Goal: Information Seeking & Learning: Check status

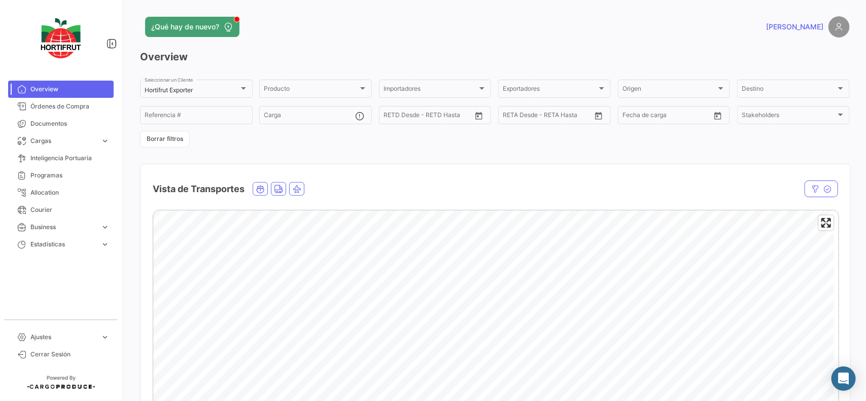
click at [225, 146] on div "Hortifrut Exporter Seleccionar un Cliente Producto Producto Importadores Import…" at bounding box center [495, 113] width 710 height 70
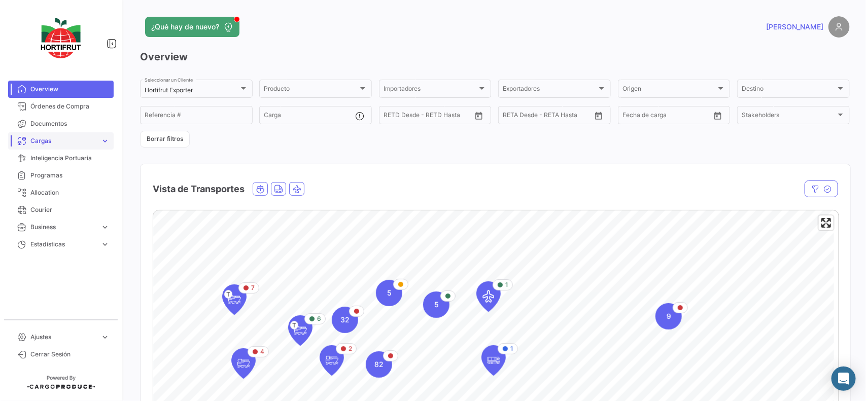
click at [62, 141] on span "Cargas" at bounding box center [63, 141] width 66 height 9
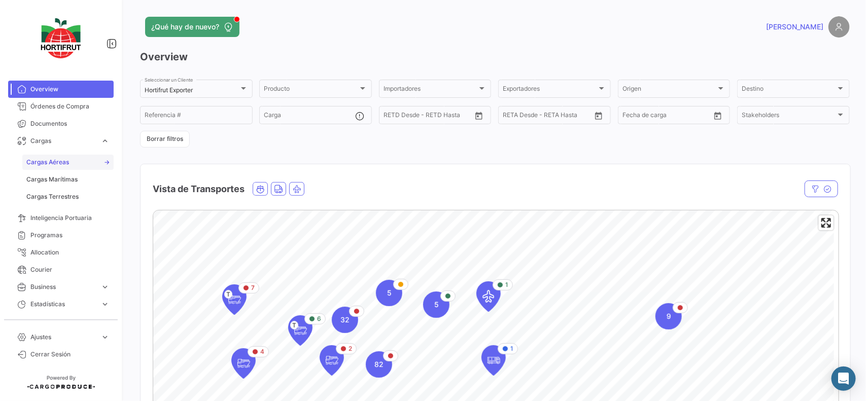
click at [84, 159] on link "Cargas Aéreas" at bounding box center [67, 162] width 91 height 15
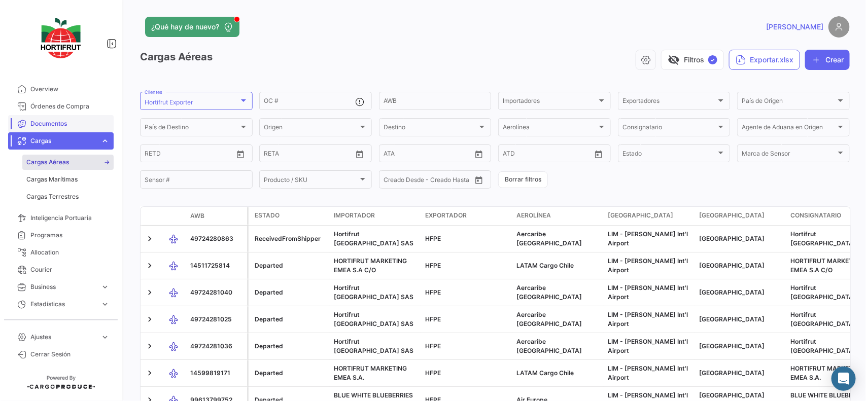
click at [88, 120] on span "Documentos" at bounding box center [69, 123] width 79 height 9
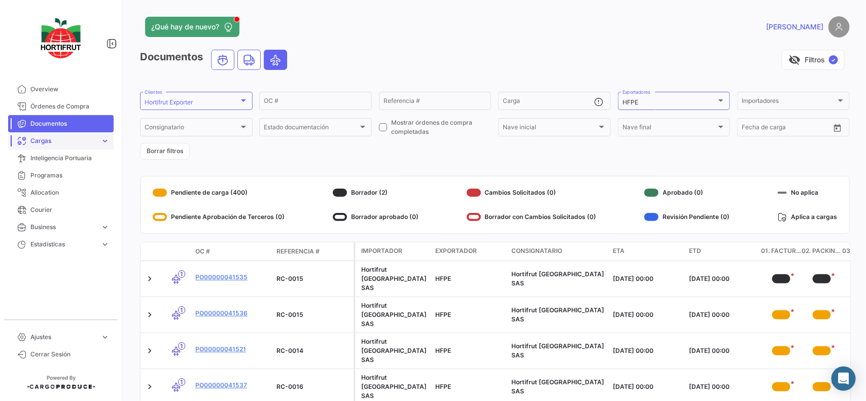
click at [62, 139] on span "Cargas" at bounding box center [63, 141] width 66 height 9
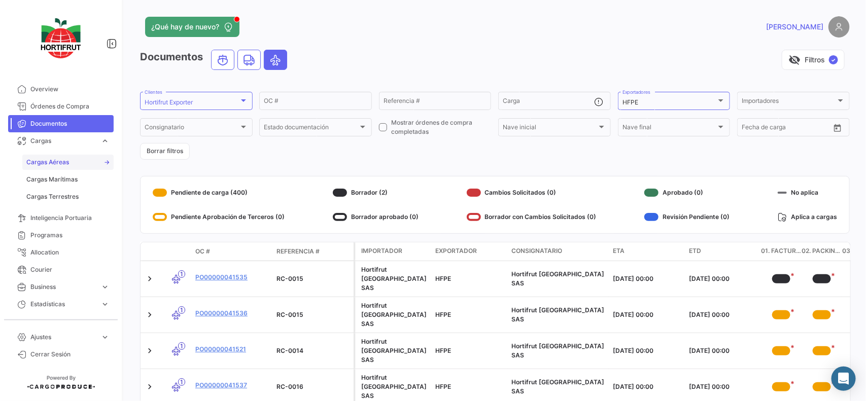
click at [79, 157] on link "Cargas Aéreas" at bounding box center [67, 162] width 91 height 15
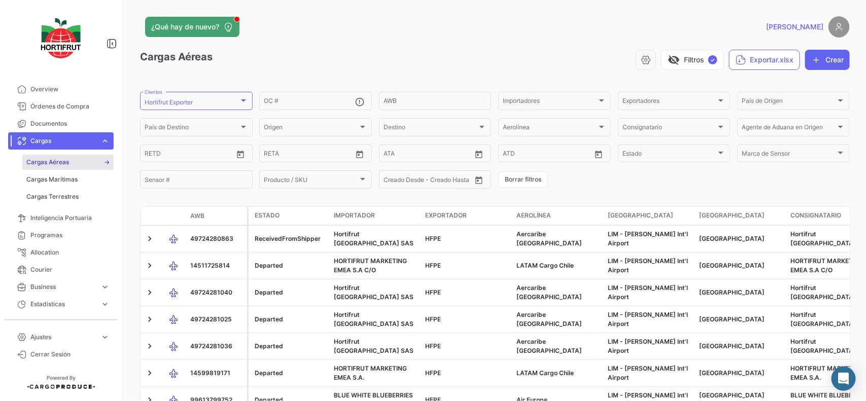
click at [308, 70] on div "visibility_off Filtros ✓ Exportar.xlsx Crear" at bounding box center [534, 60] width 632 height 20
click at [417, 99] on input "AWB" at bounding box center [436, 102] width 104 height 7
paste input "49724275882"
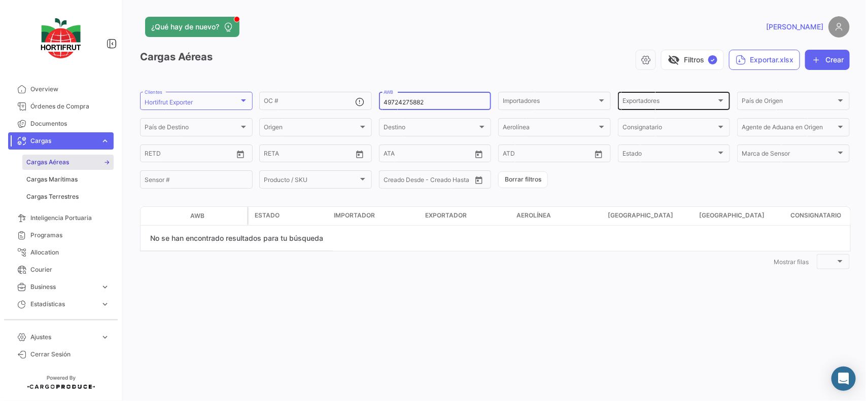
type input "49724275882"
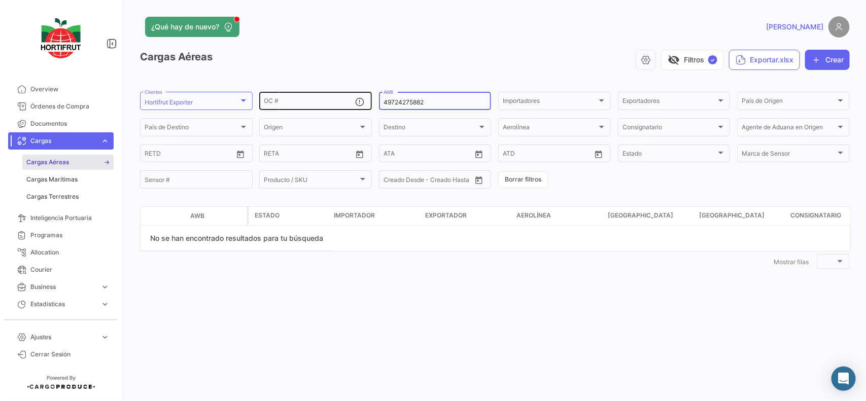
drag, startPoint x: 444, startPoint y: 106, endPoint x: 316, endPoint y: 108, distance: 128.4
click at [0, 0] on div "OC # 49724275882 AWB Importadores Importadores Exportadores Exportadores País d…" at bounding box center [0, 0] width 0 height 0
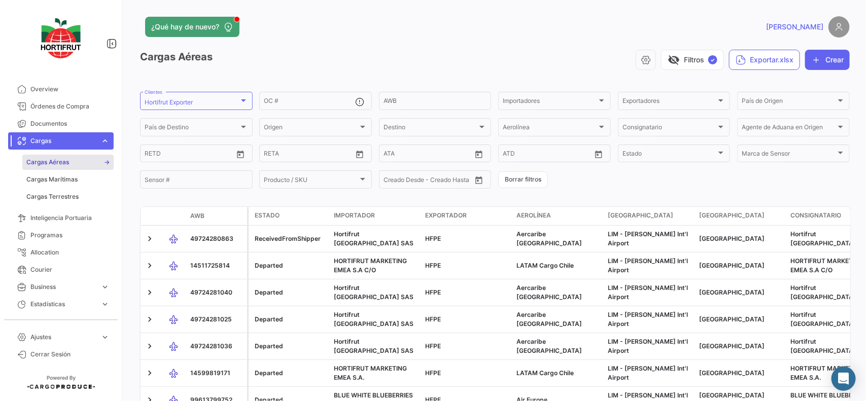
click at [390, 50] on div "visibility_off Filtros ✓ Exportar.xlsx Crear" at bounding box center [534, 60] width 632 height 20
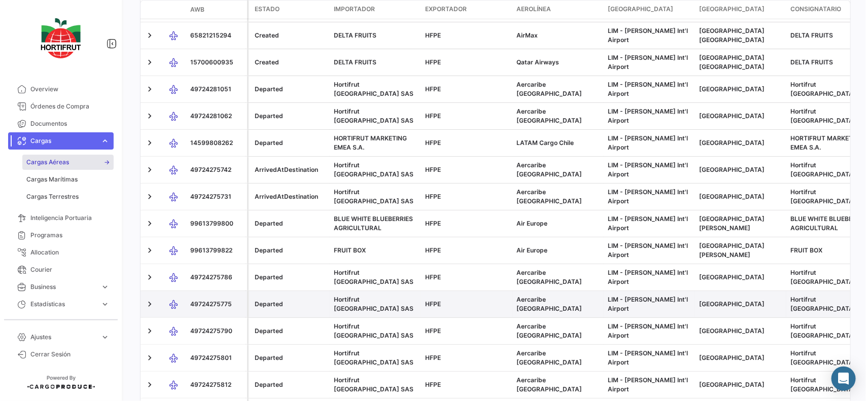
scroll to position [555, 0]
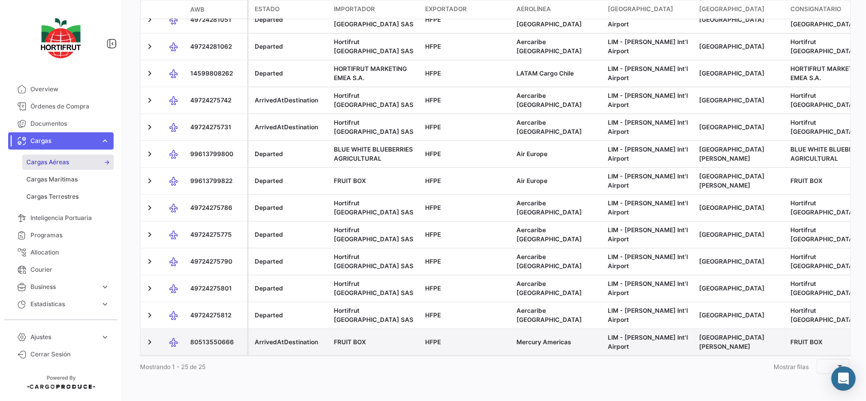
click at [211, 339] on span "80513550666" at bounding box center [212, 343] width 44 height 8
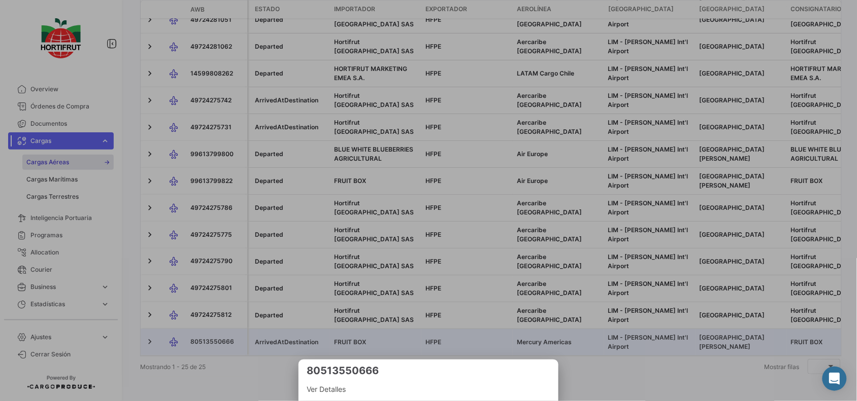
click at [583, 363] on div at bounding box center [428, 200] width 857 height 401
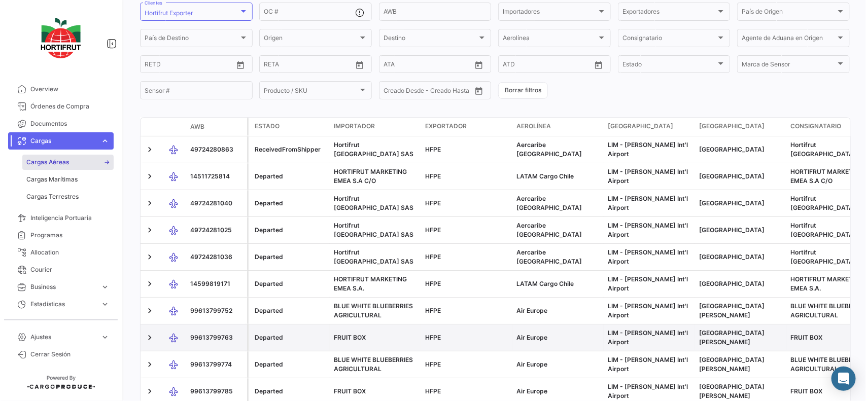
scroll to position [0, 0]
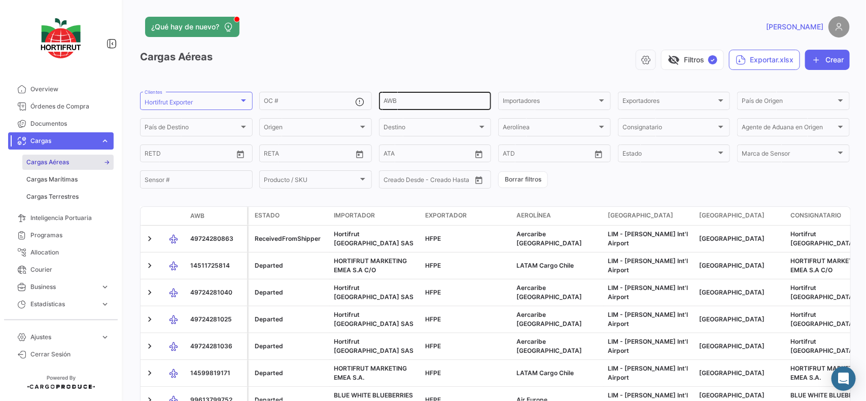
click at [410, 99] on input "AWB" at bounding box center [436, 102] width 104 height 7
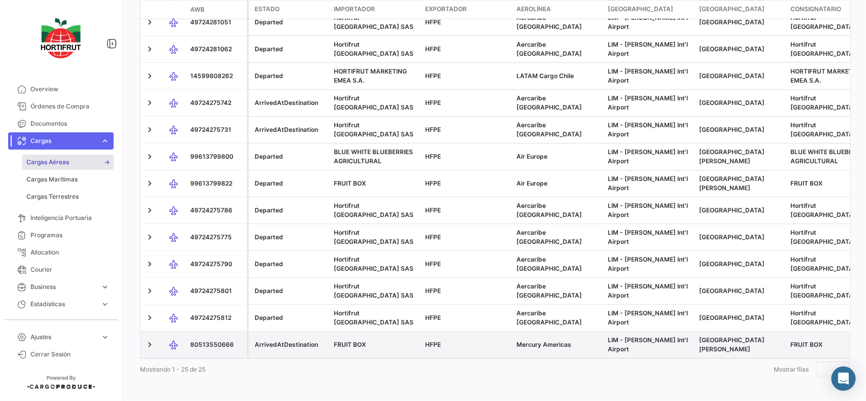
scroll to position [555, 0]
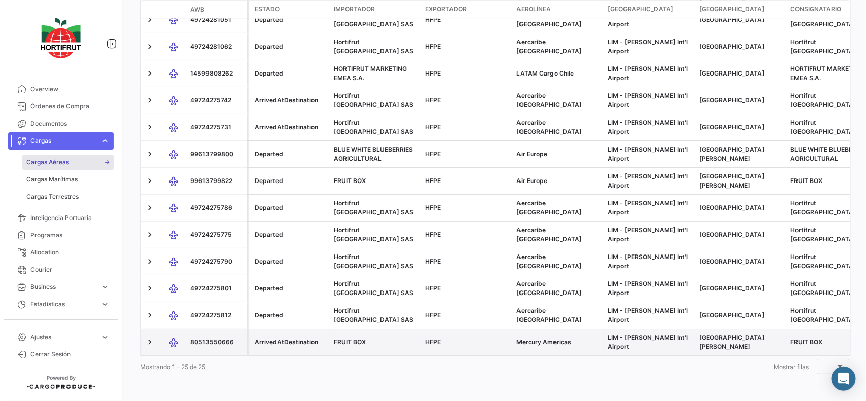
click at [206, 339] on span "80513550666" at bounding box center [212, 343] width 44 height 8
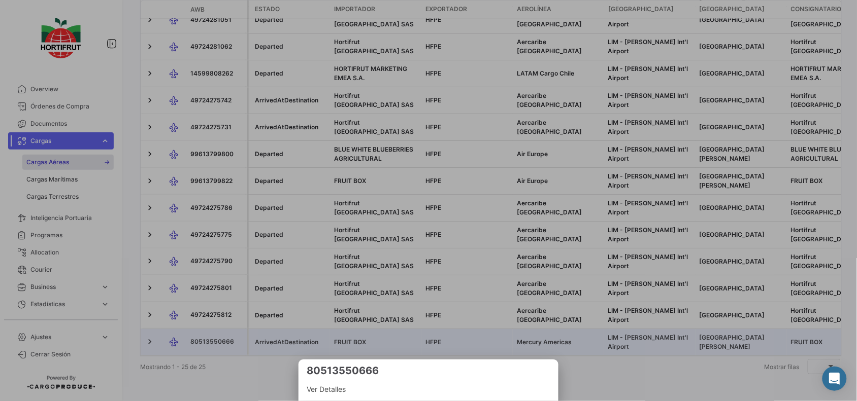
click at [322, 389] on span "Ver Detalles" at bounding box center [429, 390] width 244 height 12
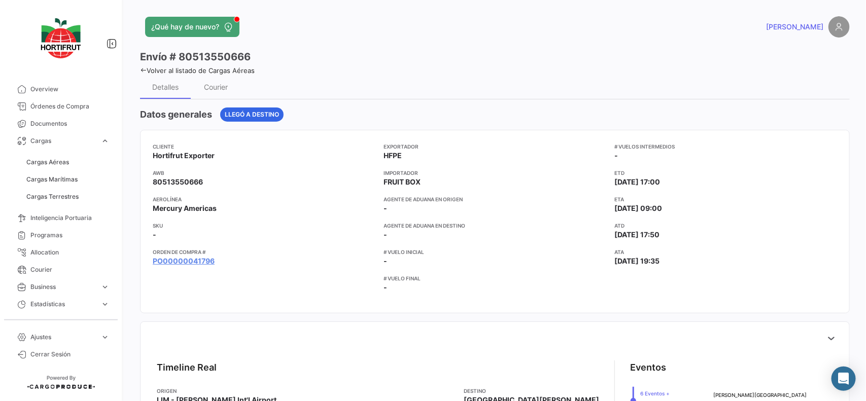
click at [150, 184] on mat-card "Cliente Hortifrut Exporter AWB 80513550666 Aerolínea Mercury Americas SKU - Ord…" at bounding box center [495, 222] width 710 height 184
click at [172, 183] on span "80513550666" at bounding box center [178, 182] width 50 height 10
click at [173, 183] on span "80513550666" at bounding box center [178, 182] width 50 height 10
drag, startPoint x: 379, startPoint y: 199, endPoint x: 463, endPoint y: 198, distance: 84.3
click at [463, 198] on div "Cliente Hortifrut Exporter AWB 80513550666 Aerolínea Mercury Americas SKU - Ord…" at bounding box center [495, 222] width 685 height 158
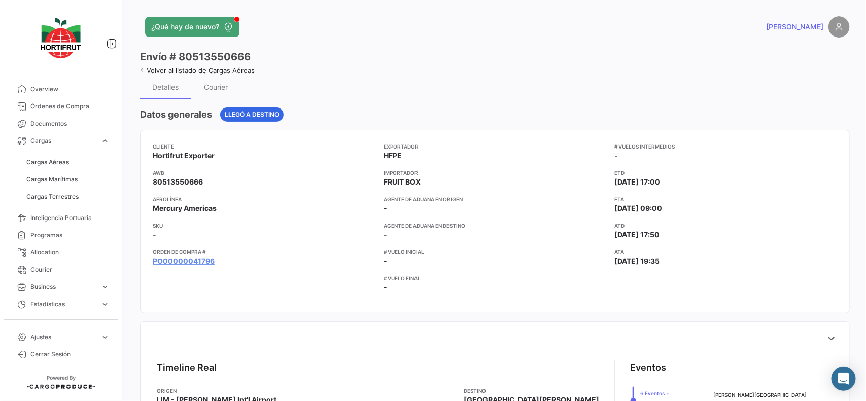
click at [417, 203] on app-card-info-title "Agente de Aduana en Origen" at bounding box center [495, 199] width 223 height 8
click at [419, 199] on app-card-info-title "Agente de Aduana en Origen" at bounding box center [495, 199] width 223 height 8
click at [381, 209] on div "Cliente Hortifrut Exporter AWB 80513550666 Aerolínea Mercury Americas SKU - Ord…" at bounding box center [495, 222] width 685 height 158
click at [400, 216] on div "Exportador HFPE Importador FRUIT BOX Agente de Aduana en Origen - Agente de Adu…" at bounding box center [495, 222] width 223 height 158
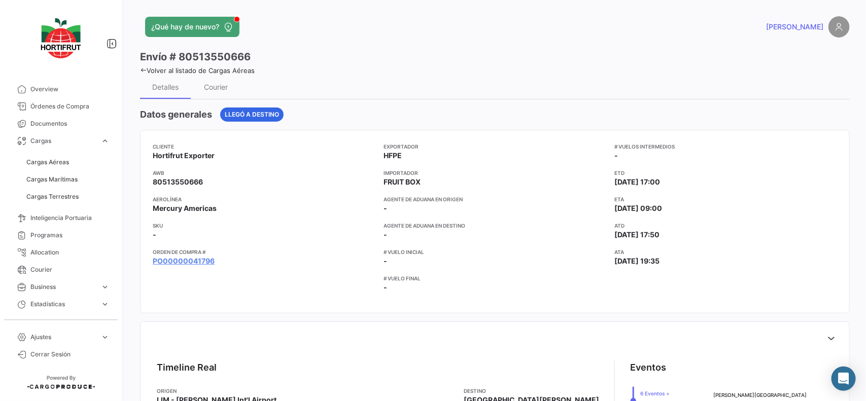
drag, startPoint x: 380, startPoint y: 204, endPoint x: 380, endPoint y: 191, distance: 12.7
click at [380, 191] on div "Cliente Hortifrut Exporter AWB 80513550666 Aerolínea Mercury Americas SKU - Ord…" at bounding box center [495, 222] width 685 height 158
drag, startPoint x: 392, startPoint y: 211, endPoint x: 379, endPoint y: 204, distance: 15.2
click at [379, 204] on div "Cliente Hortifrut Exporter AWB 80513550666 Aerolínea Mercury Americas SKU - Ord…" at bounding box center [495, 222] width 685 height 158
click at [380, 204] on div "Cliente Hortifrut Exporter AWB 80513550666 Aerolínea Mercury Americas SKU - Ord…" at bounding box center [495, 222] width 685 height 158
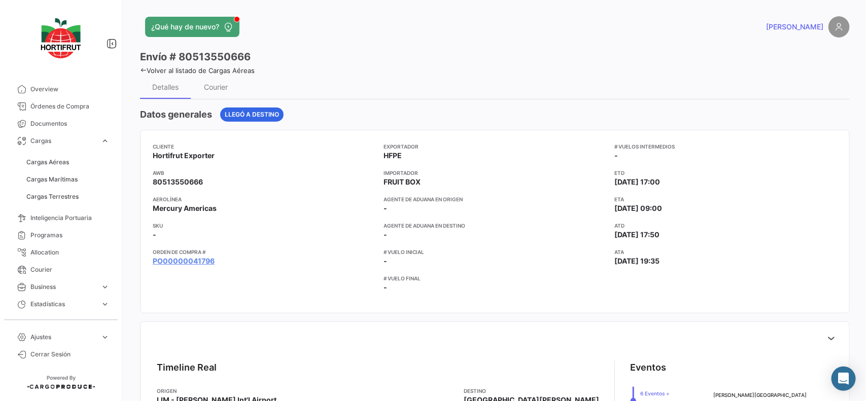
drag, startPoint x: 386, startPoint y: 213, endPoint x: 381, endPoint y: 206, distance: 8.9
click at [384, 206] on app-card-info-value "-" at bounding box center [495, 209] width 223 height 10
click at [401, 207] on app-card-info-value "-" at bounding box center [495, 209] width 223 height 10
drag, startPoint x: 395, startPoint y: 207, endPoint x: 380, endPoint y: 198, distance: 17.3
click at [380, 198] on div "Cliente Hortifrut Exporter AWB 80513550666 Aerolínea Mercury Americas SKU - Ord…" at bounding box center [495, 222] width 685 height 158
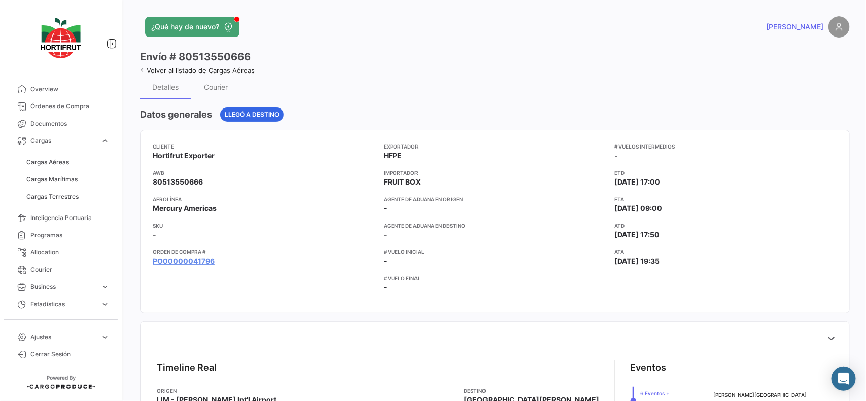
click at [191, 181] on span "80513550666" at bounding box center [178, 182] width 50 height 10
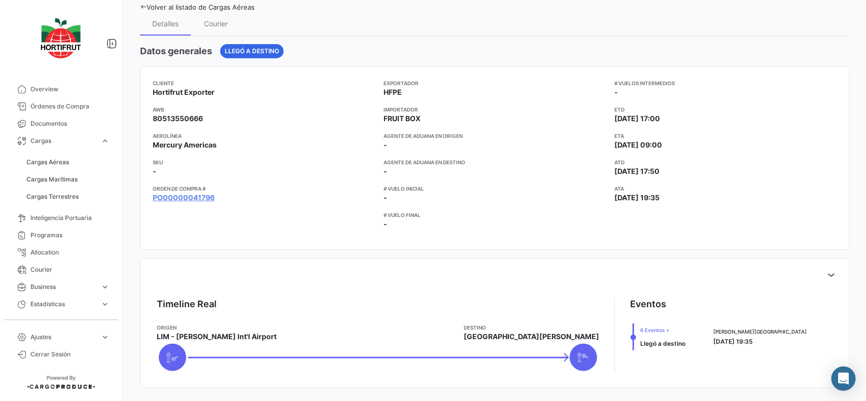
click at [542, 89] on app-card-info-value "HFPE" at bounding box center [495, 92] width 223 height 10
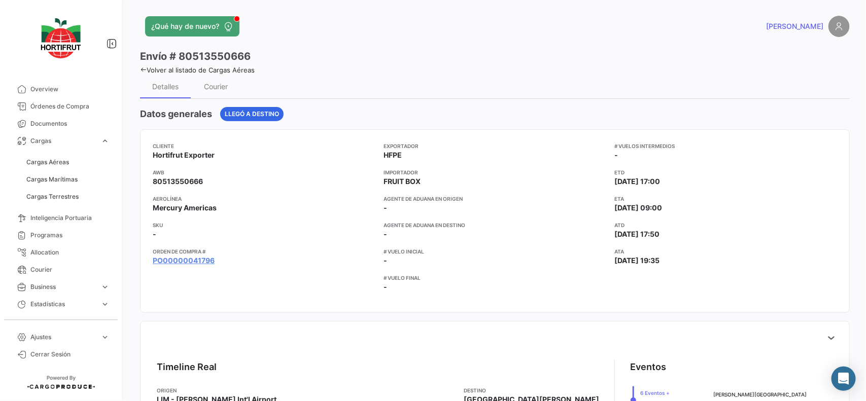
scroll to position [0, 0]
click at [188, 262] on link "PO00000041796" at bounding box center [184, 261] width 62 height 10
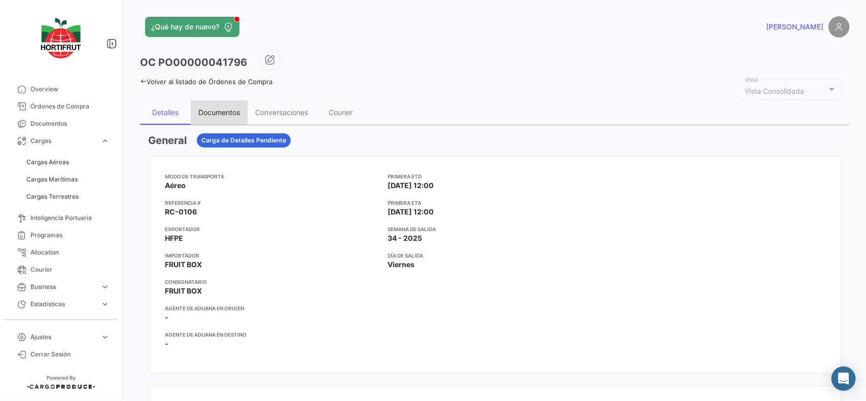
click at [216, 113] on div "Documentos" at bounding box center [219, 112] width 42 height 9
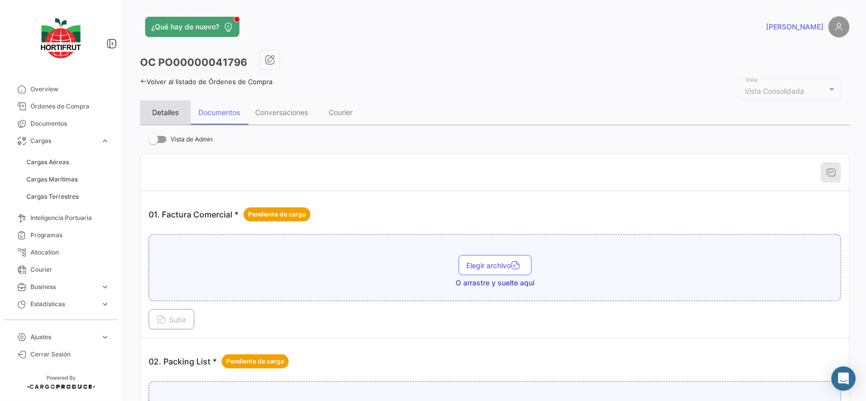
click at [185, 112] on div "Detalles" at bounding box center [165, 112] width 51 height 24
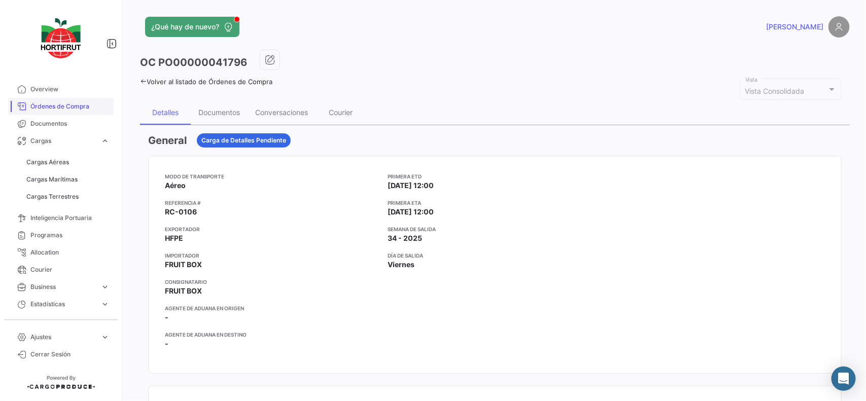
click at [70, 108] on span "Órdenes de Compra" at bounding box center [69, 106] width 79 height 9
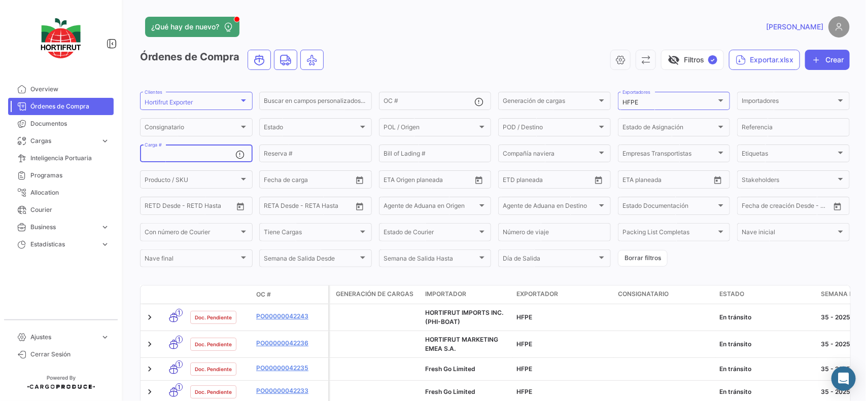
click at [192, 156] on input "Carga #" at bounding box center [190, 155] width 91 height 7
paste input "49724275882"
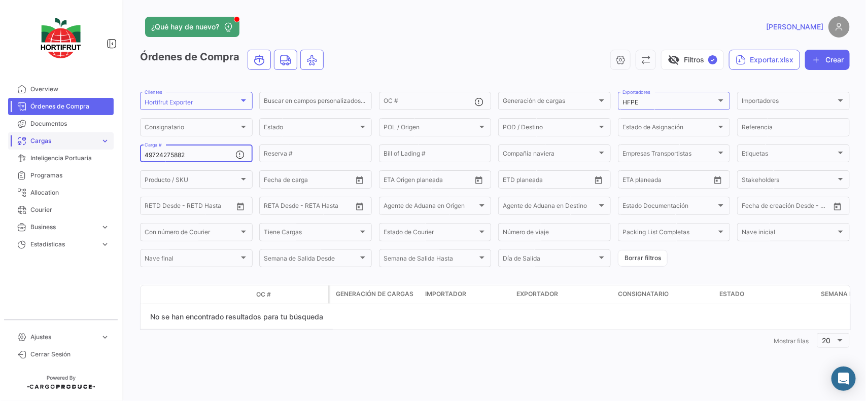
type input "49724275882"
click at [79, 147] on link "Cargas expand_more" at bounding box center [61, 140] width 106 height 17
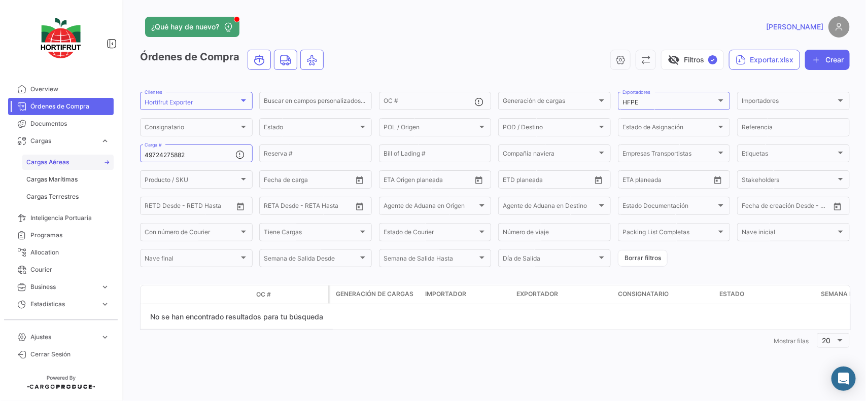
click at [82, 158] on link "Cargas Aéreas" at bounding box center [67, 162] width 91 height 15
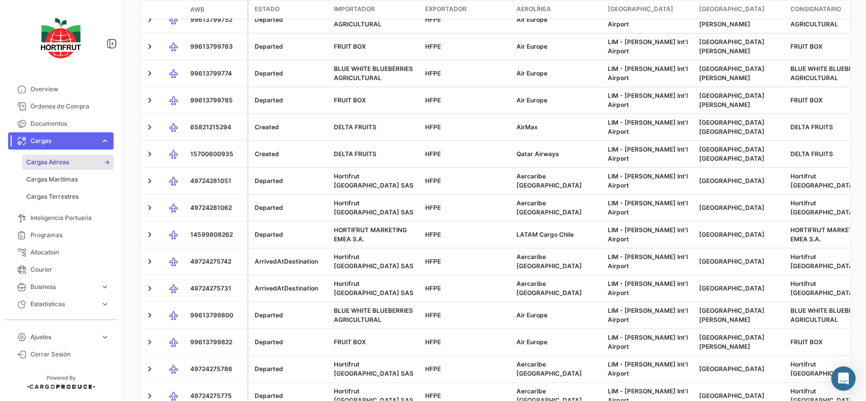
scroll to position [555, 0]
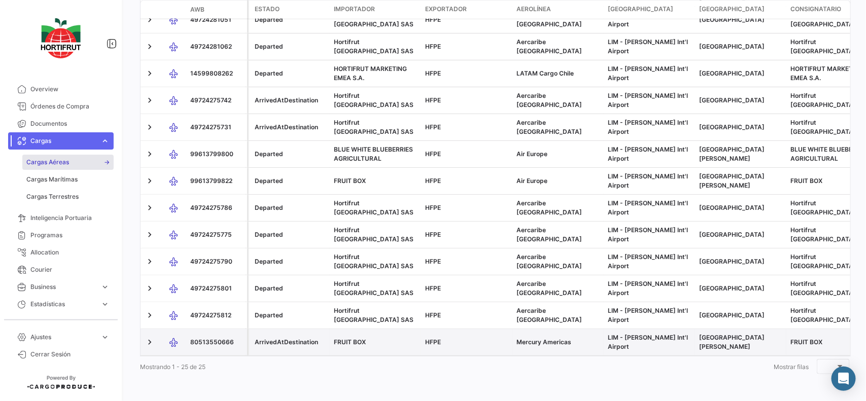
click at [197, 339] on span "80513550666" at bounding box center [212, 343] width 44 height 8
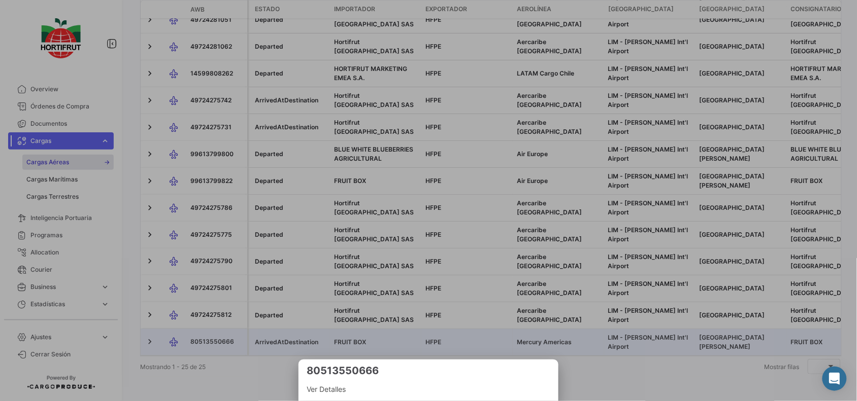
click at [197, 331] on div at bounding box center [428, 200] width 857 height 401
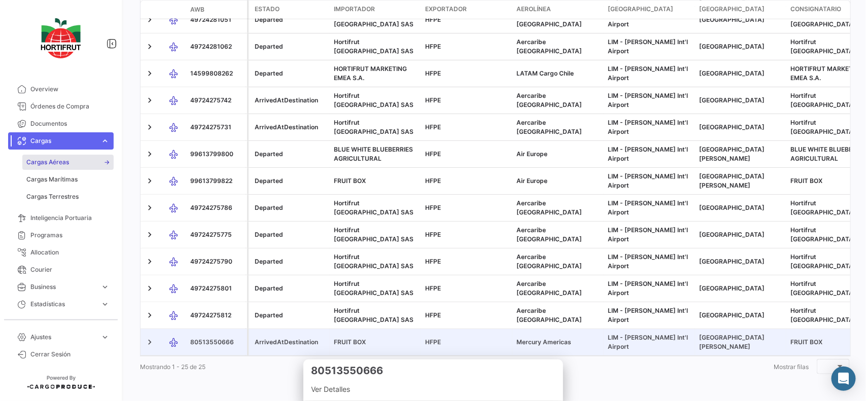
click at [209, 338] on datatable-body-cell "80513550666" at bounding box center [216, 342] width 61 height 26
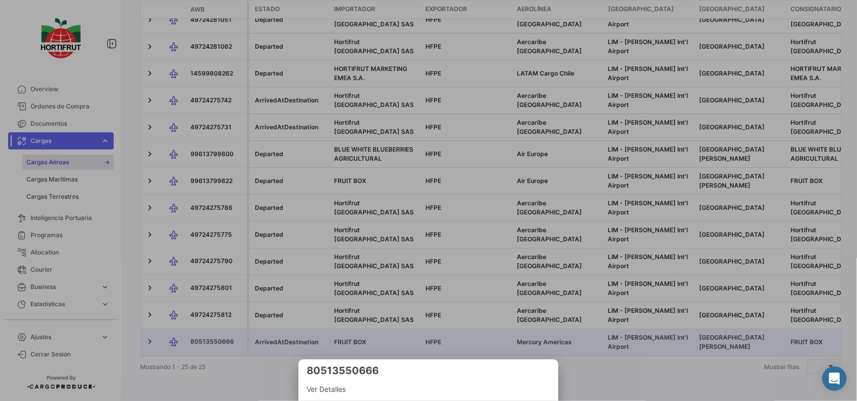
click at [209, 334] on div at bounding box center [428, 200] width 857 height 401
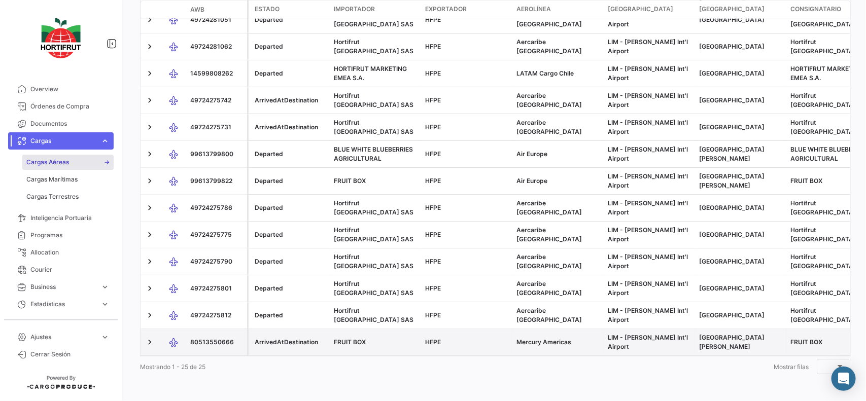
click at [221, 339] on span "80513550666" at bounding box center [212, 343] width 44 height 8
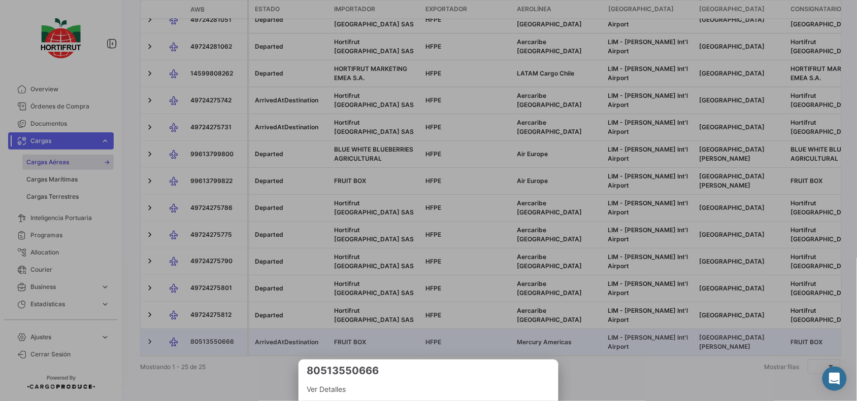
click at [361, 372] on h3 "80513550666" at bounding box center [429, 371] width 244 height 14
copy h3 "80513550666"
click at [633, 371] on div at bounding box center [428, 200] width 857 height 401
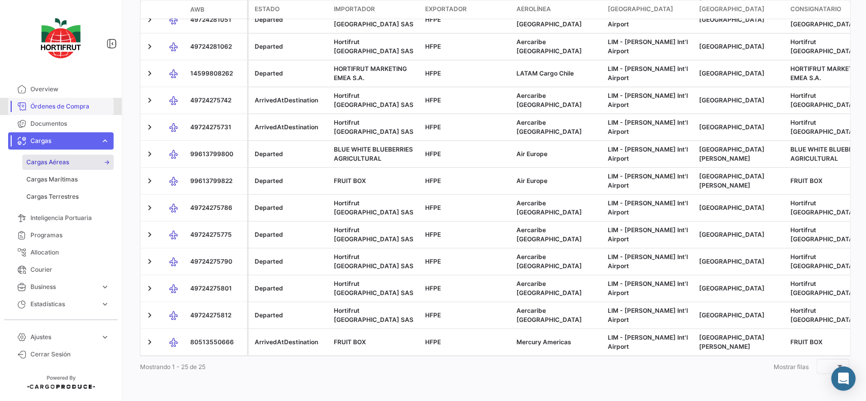
click at [48, 112] on link "Órdenes de Compra" at bounding box center [61, 106] width 106 height 17
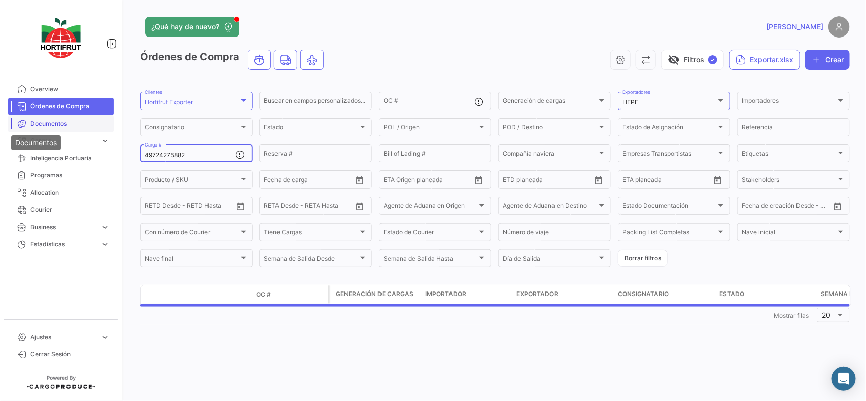
drag, startPoint x: 198, startPoint y: 151, endPoint x: 18, endPoint y: 128, distance: 182.2
click at [17, 128] on body "Overview Órdenes de Compra Documentos Cargas expand_more Cargas Aéreas Cargas M…" at bounding box center [433, 200] width 866 height 401
paste input "80513550666"
type input "80513550666"
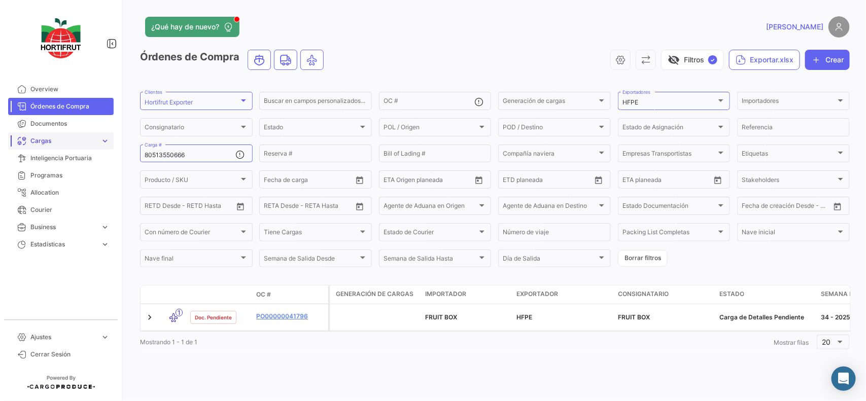
click at [111, 138] on link "Cargas expand_more" at bounding box center [61, 140] width 106 height 17
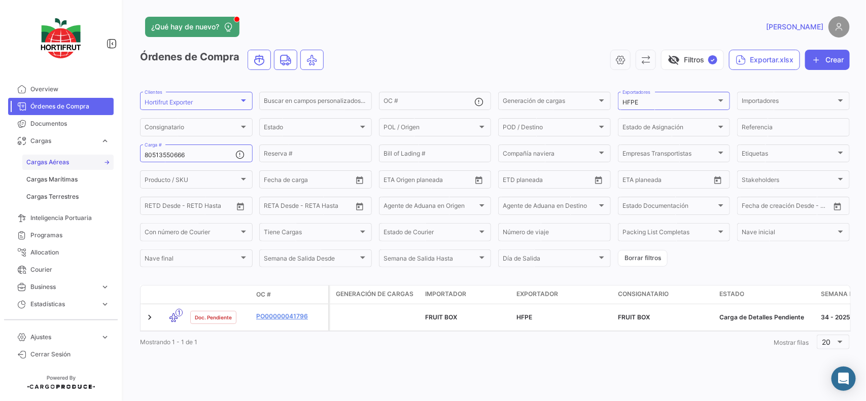
click at [92, 166] on link "Cargas Aéreas" at bounding box center [67, 162] width 91 height 15
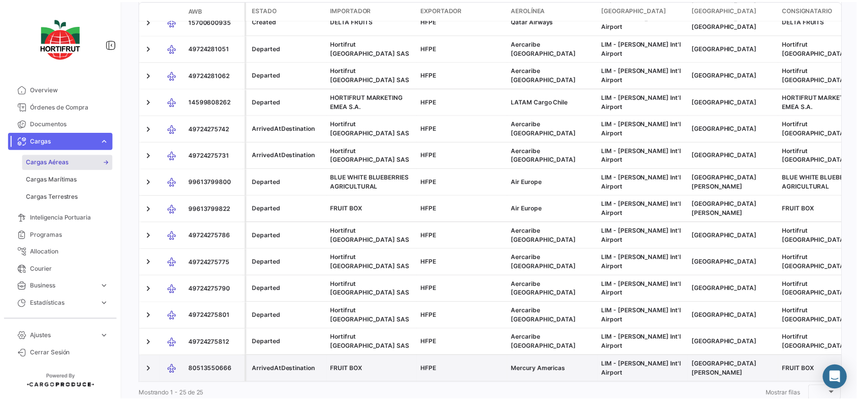
scroll to position [555, 0]
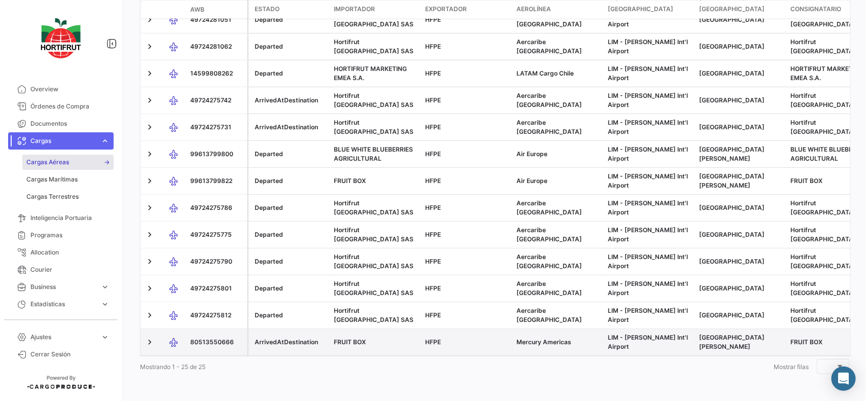
click at [219, 339] on span "80513550666" at bounding box center [212, 343] width 44 height 8
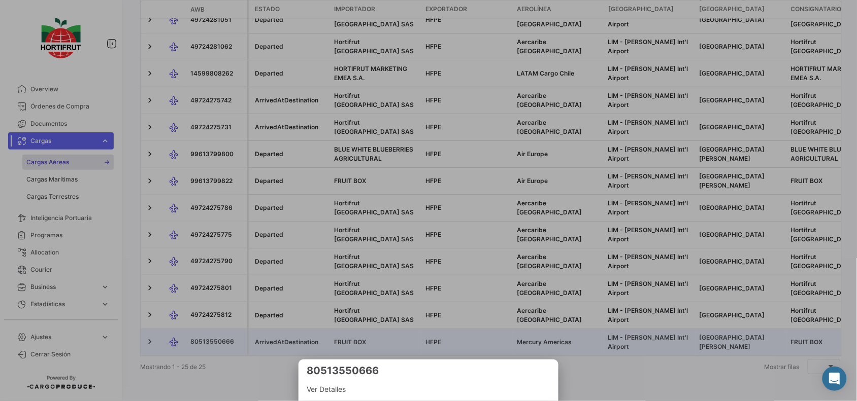
click at [365, 375] on h3 "80513550666" at bounding box center [429, 371] width 244 height 14
click at [335, 387] on span "Ver Detalles" at bounding box center [429, 390] width 244 height 12
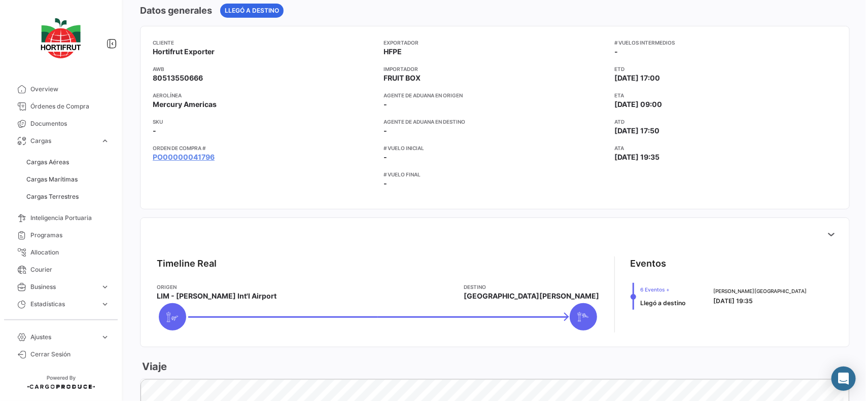
scroll to position [18, 0]
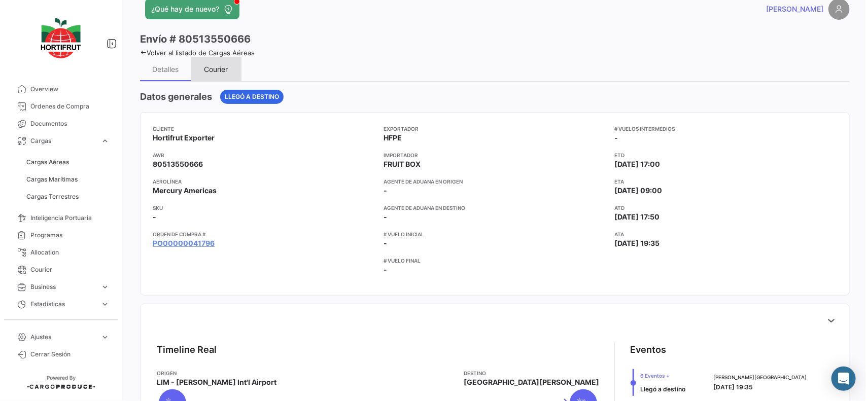
click at [216, 69] on div "Courier" at bounding box center [217, 69] width 24 height 9
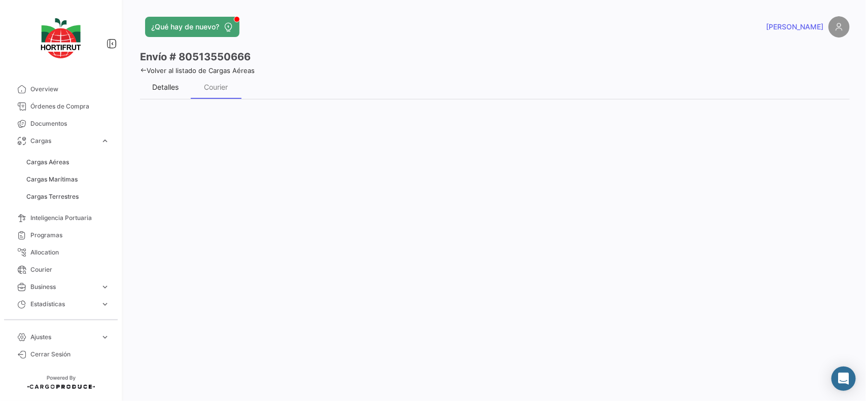
click at [172, 88] on div "Detalles" at bounding box center [165, 87] width 26 height 9
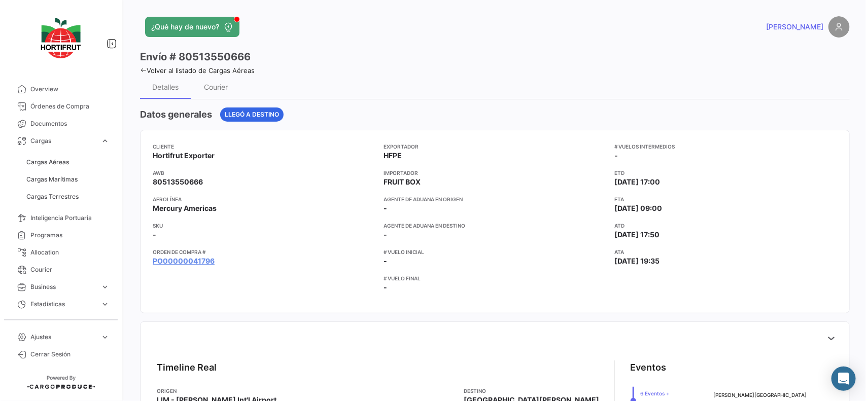
click at [187, 255] on app-card-info-title "Orden de Compra #" at bounding box center [264, 252] width 223 height 8
click at [186, 260] on link "PO00000041796" at bounding box center [184, 261] width 62 height 10
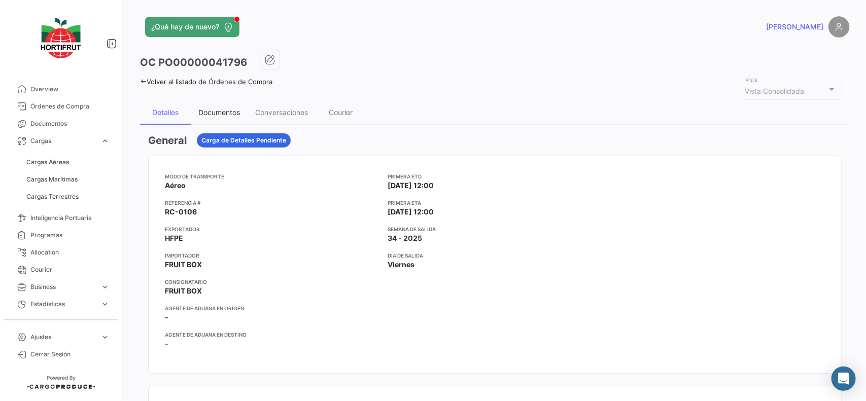
click at [219, 115] on div "Documentos" at bounding box center [219, 112] width 42 height 9
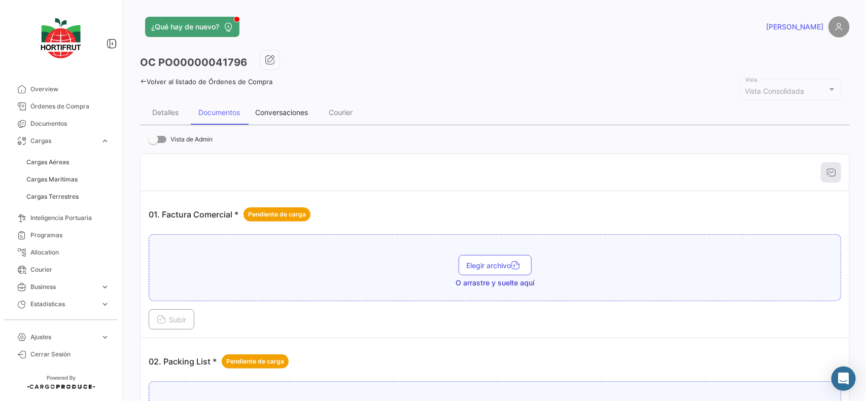
click at [272, 111] on div "Conversaciones" at bounding box center [281, 112] width 53 height 9
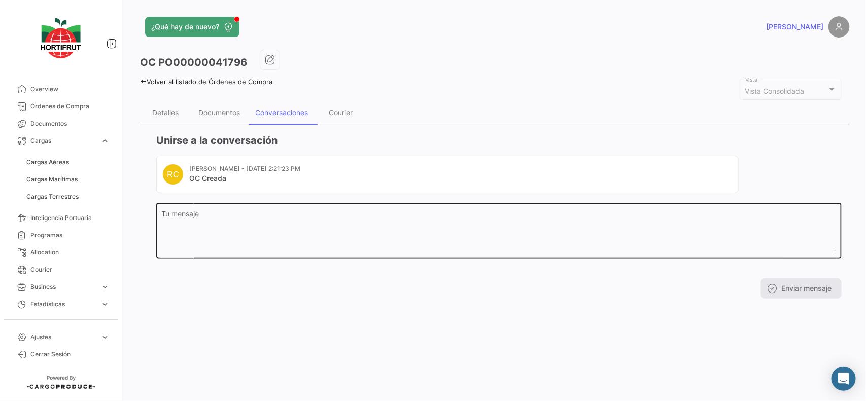
click at [237, 225] on textarea "Tu mensaje" at bounding box center [499, 233] width 675 height 45
drag, startPoint x: 242, startPoint y: 209, endPoint x: 238, endPoint y: 214, distance: 6.5
click at [241, 211] on div "Tu mensaje" at bounding box center [499, 229] width 675 height 57
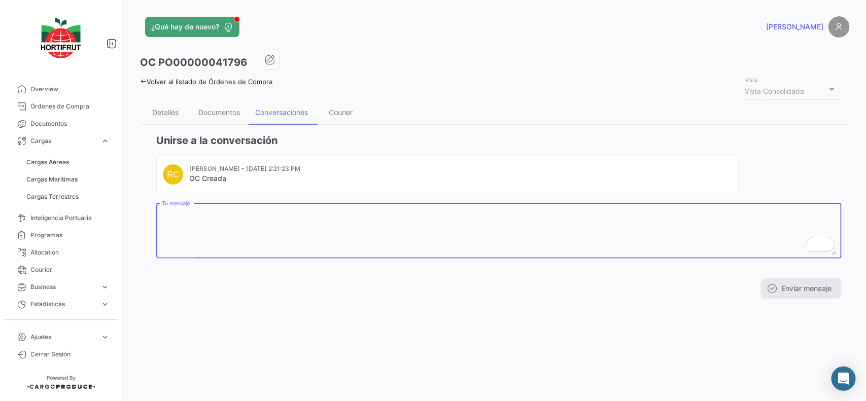
click at [234, 224] on textarea "Tu mensaje" at bounding box center [499, 233] width 675 height 45
type textarea "h"
drag, startPoint x: 69, startPoint y: 94, endPoint x: 120, endPoint y: 112, distance: 54.1
click at [69, 94] on link "Overview" at bounding box center [61, 89] width 106 height 17
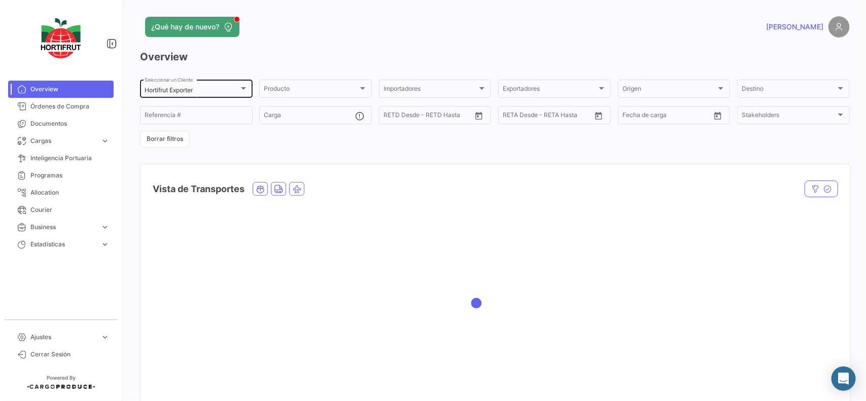
click at [207, 92] on div "Hortifrut Exporter" at bounding box center [192, 90] width 94 height 7
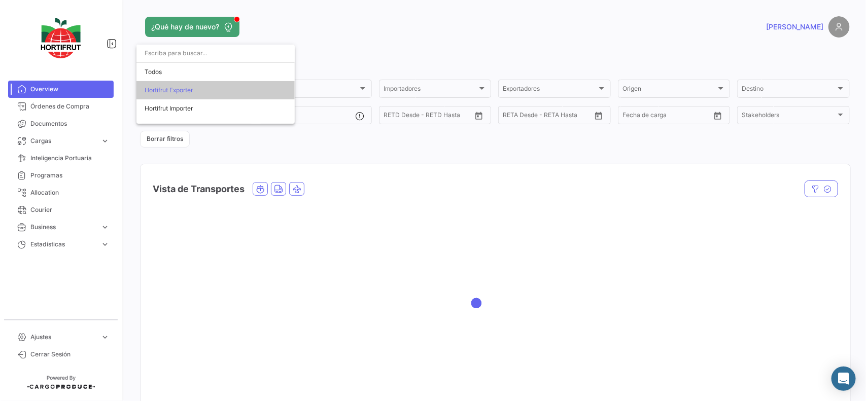
click at [363, 54] on div at bounding box center [433, 200] width 866 height 401
